Goal: Task Accomplishment & Management: Use online tool/utility

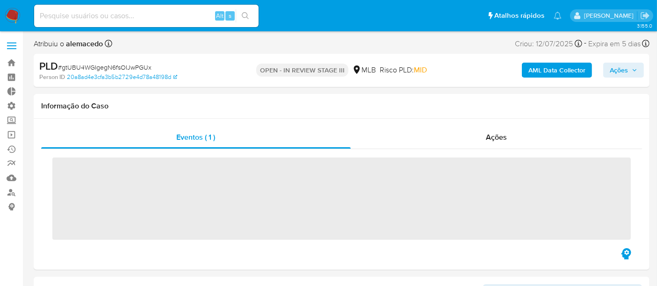
scroll to position [417, 0]
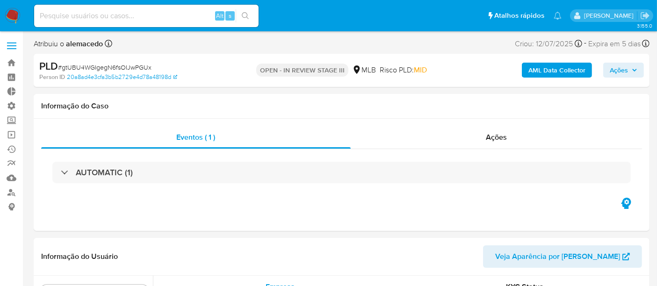
select select "10"
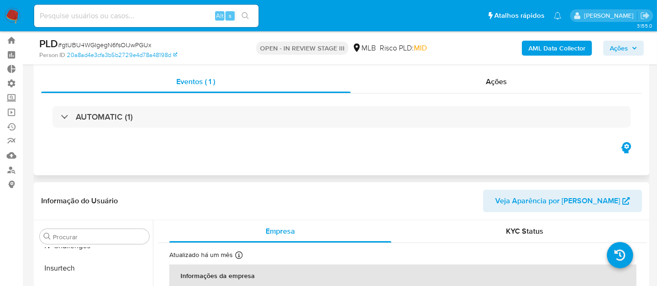
scroll to position [0, 0]
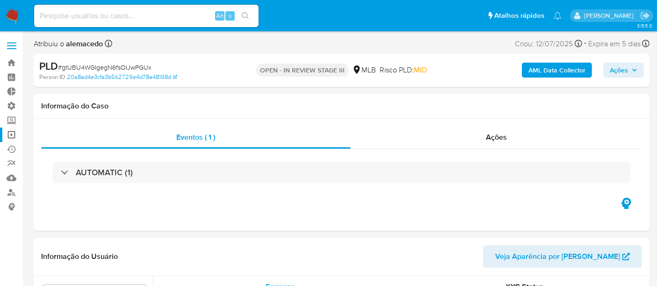
click at [14, 134] on link "Operações em massa" at bounding box center [55, 135] width 111 height 14
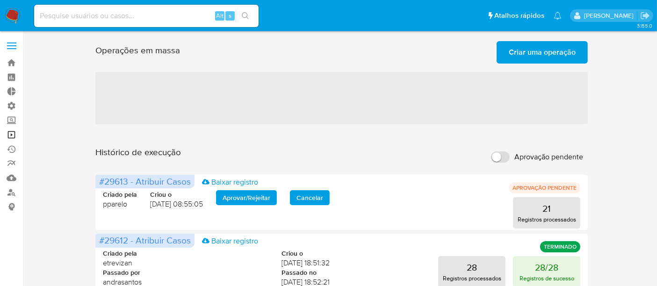
click at [8, 132] on link "Operações em massa" at bounding box center [55, 135] width 111 height 14
click at [539, 48] on span "Criar uma operação" at bounding box center [542, 52] width 67 height 21
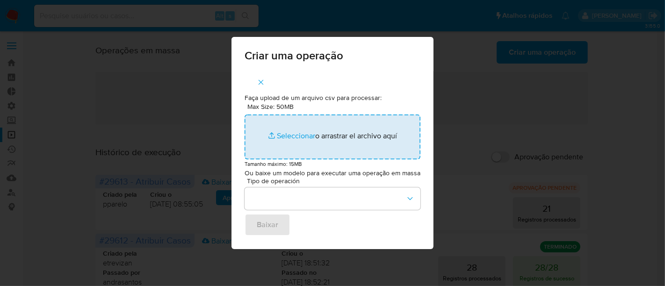
click at [298, 133] on input "Max Size: 50MB Seleccionar archivos" at bounding box center [332, 137] width 176 height 45
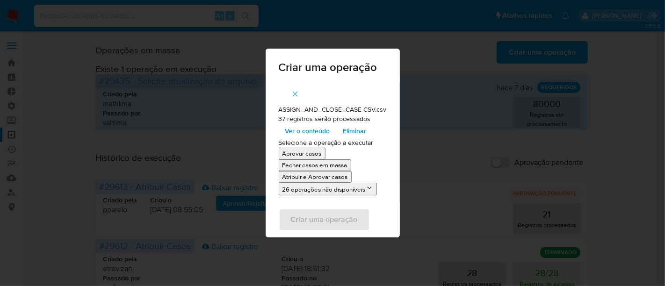
click at [316, 177] on p "Atribuir e Aprovar casos" at bounding box center [314, 176] width 65 height 9
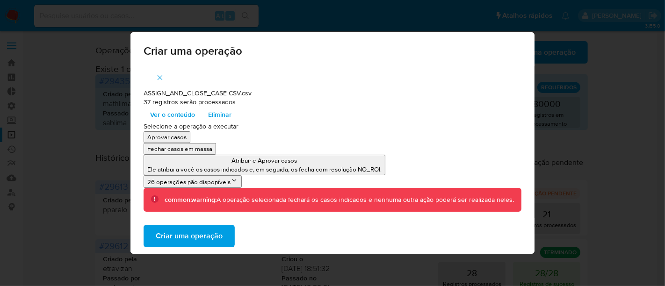
click at [189, 231] on span "Criar uma operação" at bounding box center [189, 236] width 67 height 21
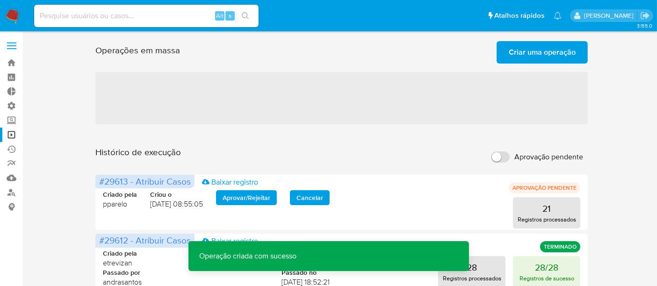
click at [538, 50] on span "Criar uma operação" at bounding box center [542, 52] width 67 height 21
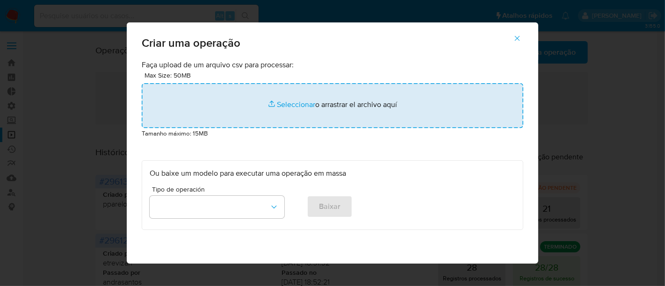
click at [288, 105] on input "file" at bounding box center [332, 105] width 381 height 45
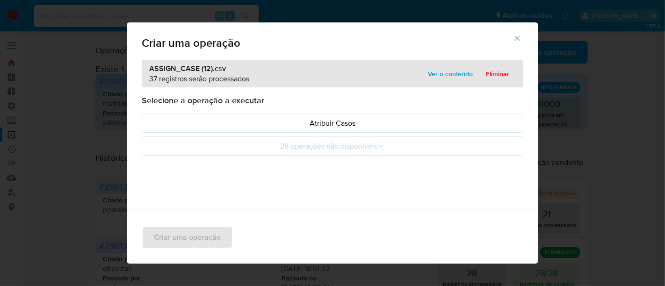
click at [445, 72] on span "Ver o conteúdo" at bounding box center [450, 73] width 45 height 13
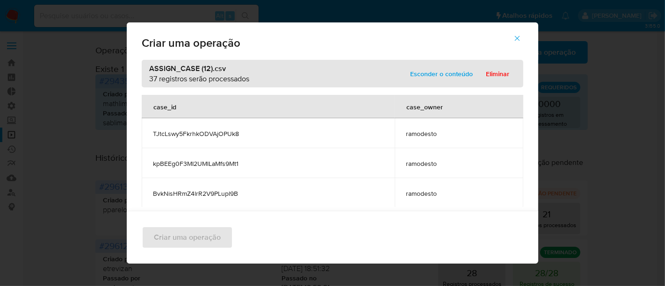
click at [459, 75] on span "Esconder o conteúdo" at bounding box center [441, 73] width 63 height 13
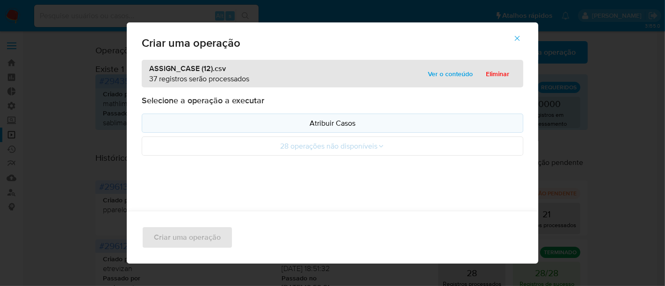
click at [356, 126] on p "Atribuir Casos" at bounding box center [333, 123] width 366 height 11
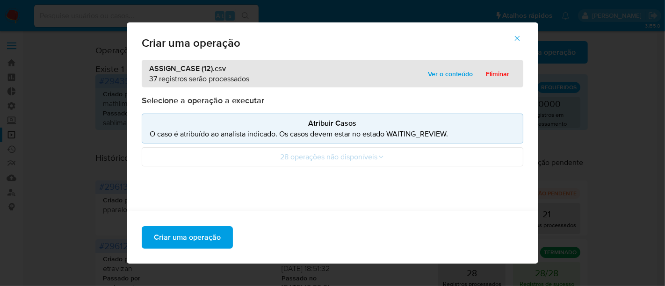
click at [471, 78] on button "Ver o conteúdo" at bounding box center [450, 73] width 58 height 15
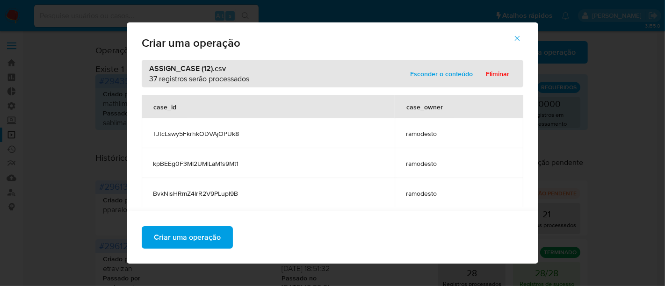
click at [471, 78] on button "Esconder o conteúdo" at bounding box center [441, 73] width 76 height 15
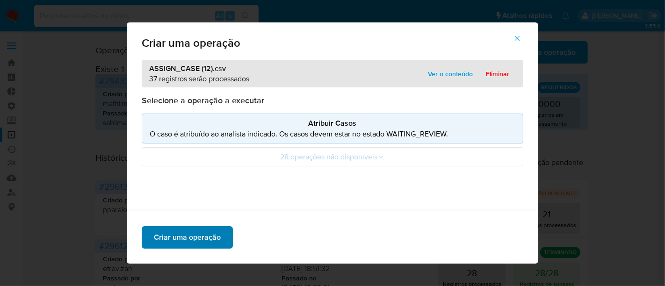
click at [218, 234] on button "Criar uma operação" at bounding box center [187, 237] width 91 height 22
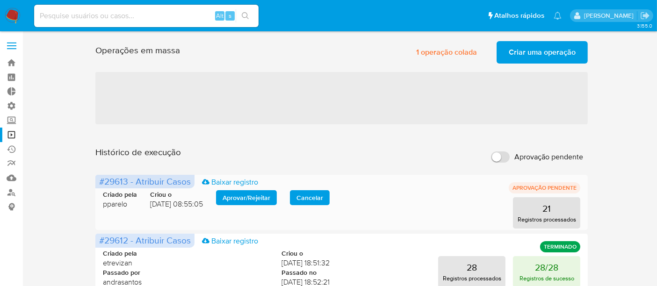
click at [252, 194] on span "Aprovar / Rejeitar" at bounding box center [246, 197] width 48 height 13
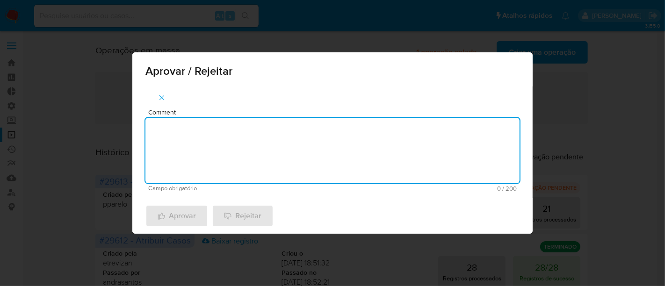
click at [195, 150] on textarea "Comment" at bounding box center [332, 150] width 374 height 65
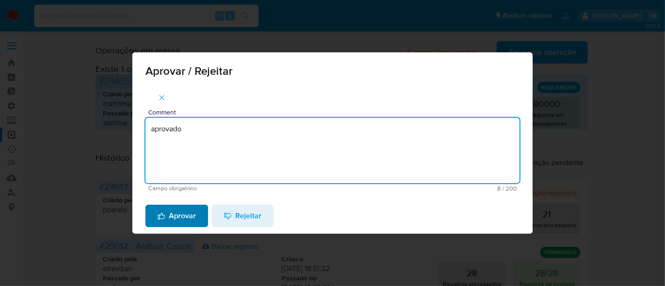
type textarea "aprovado"
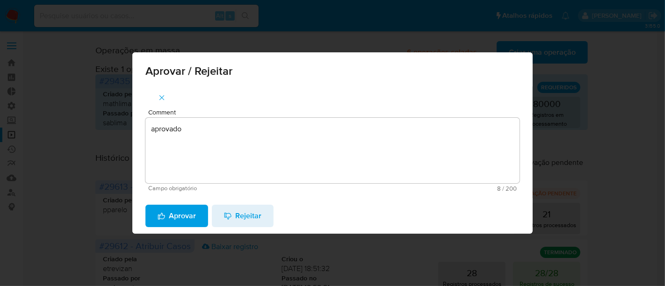
click at [191, 219] on span "Aprovar" at bounding box center [177, 216] width 38 height 21
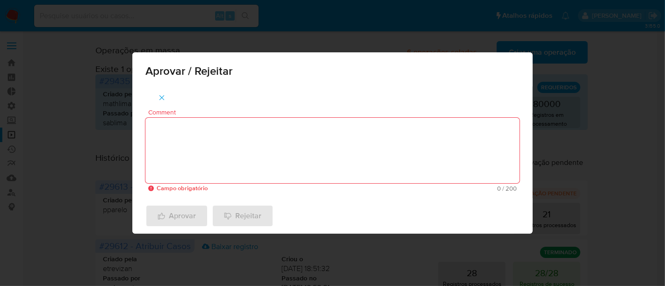
click at [644, 180] on div "Aprovar / Rejeitar Comment Campo obrigatório 0 / 200 200 caracteres restantes A…" at bounding box center [332, 143] width 665 height 286
